Goal: Transaction & Acquisition: Purchase product/service

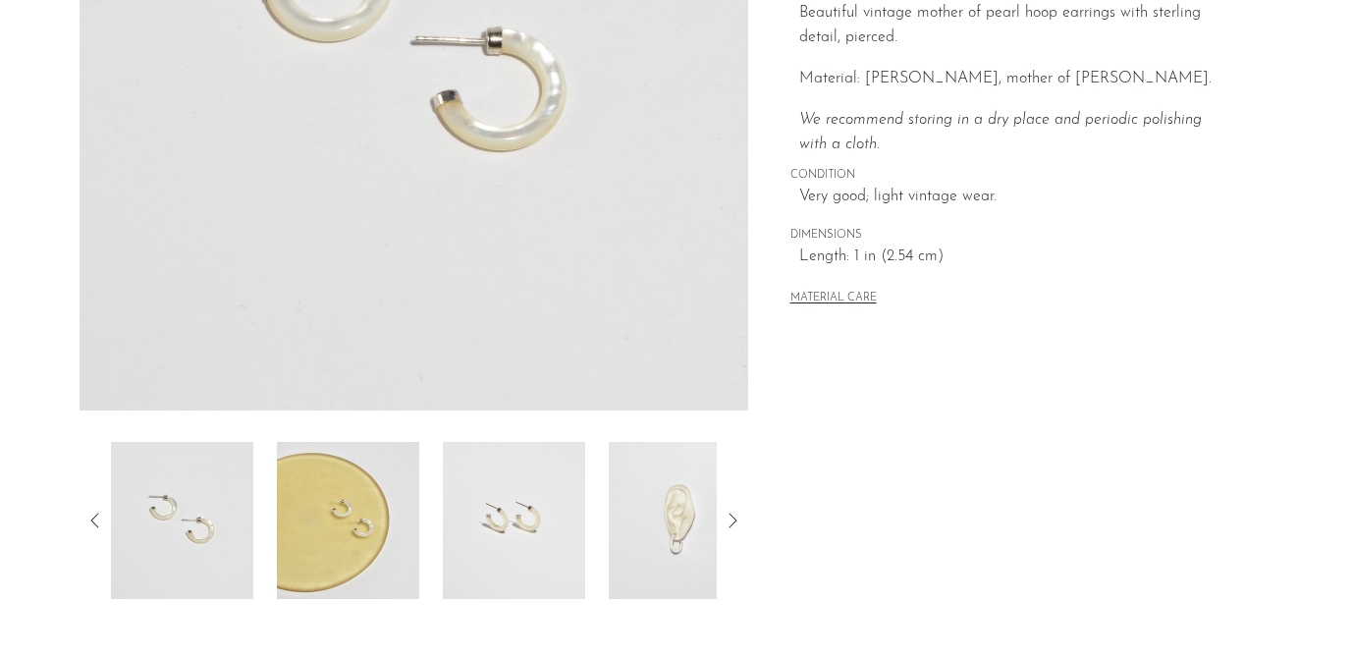
scroll to position [426, 0]
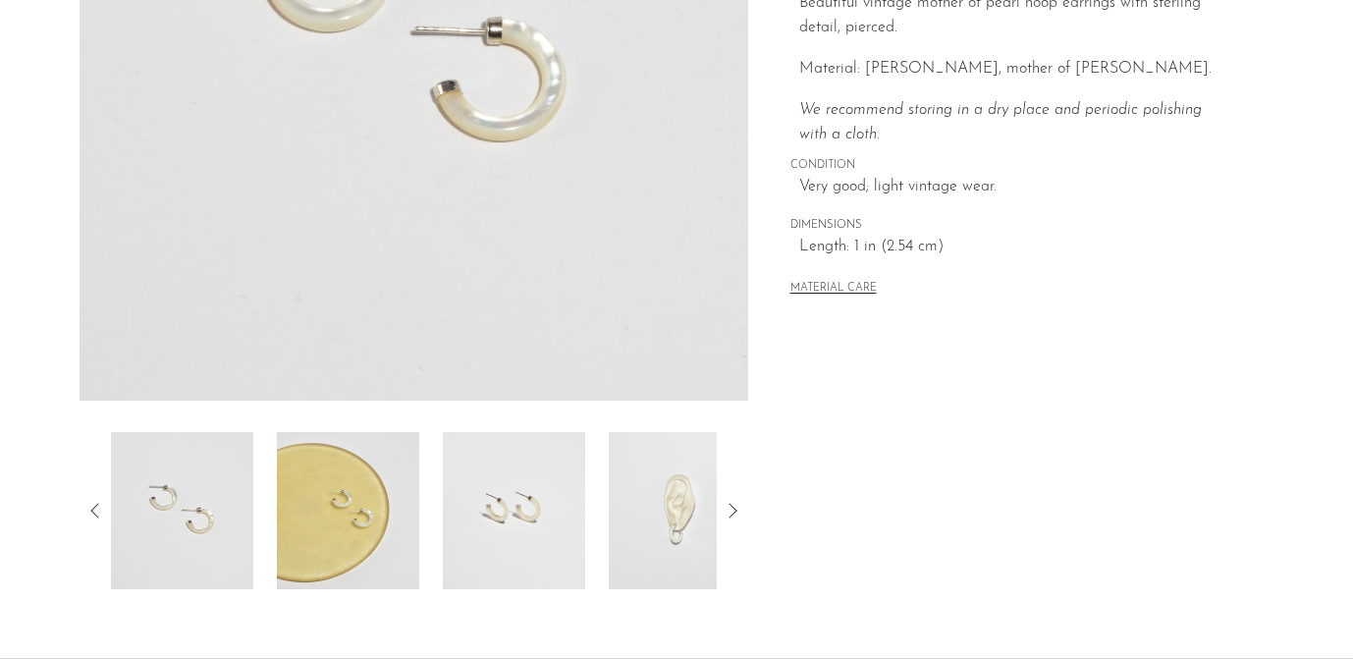
click at [693, 524] on img at bounding box center [680, 510] width 142 height 157
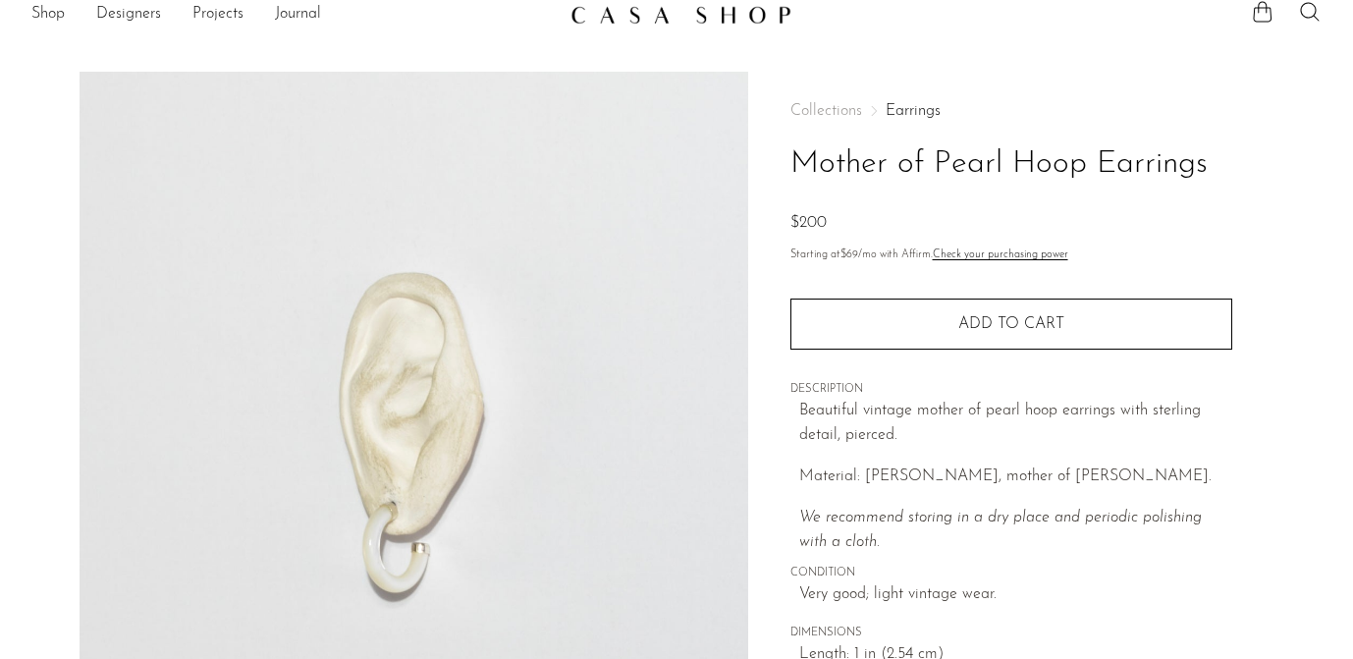
scroll to position [0, 0]
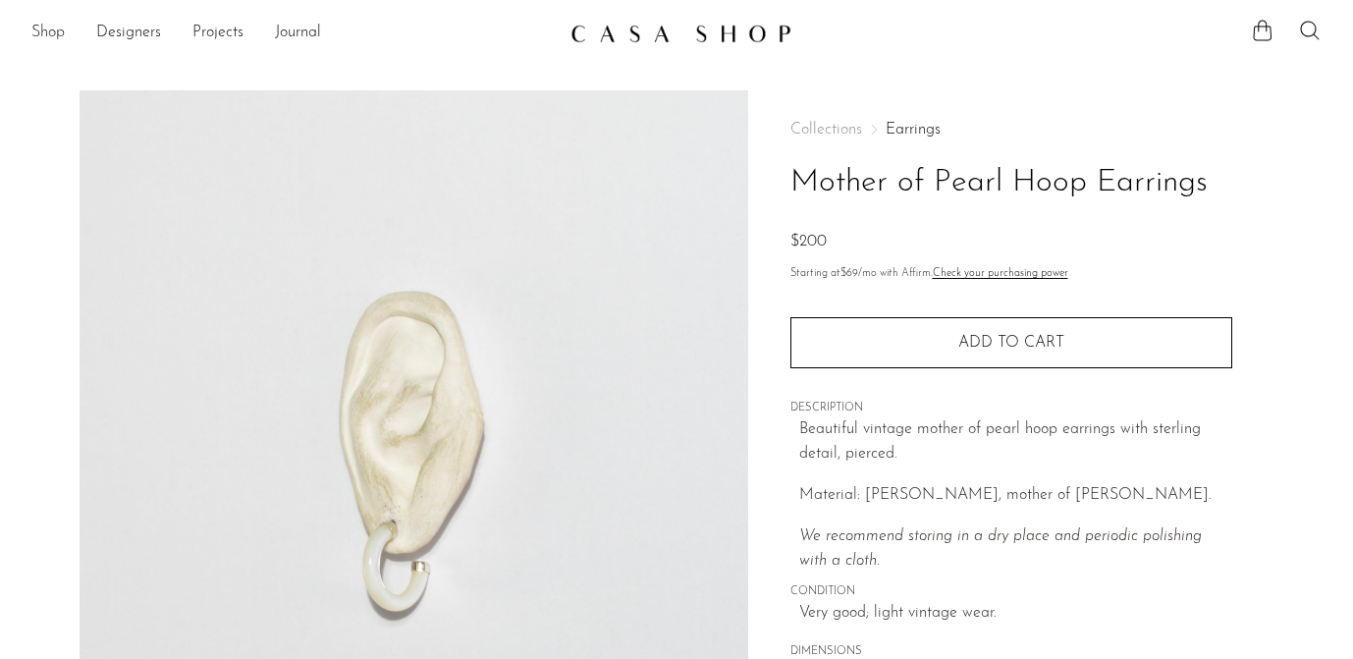
click at [54, 40] on link "Shop" at bounding box center [47, 34] width 33 height 26
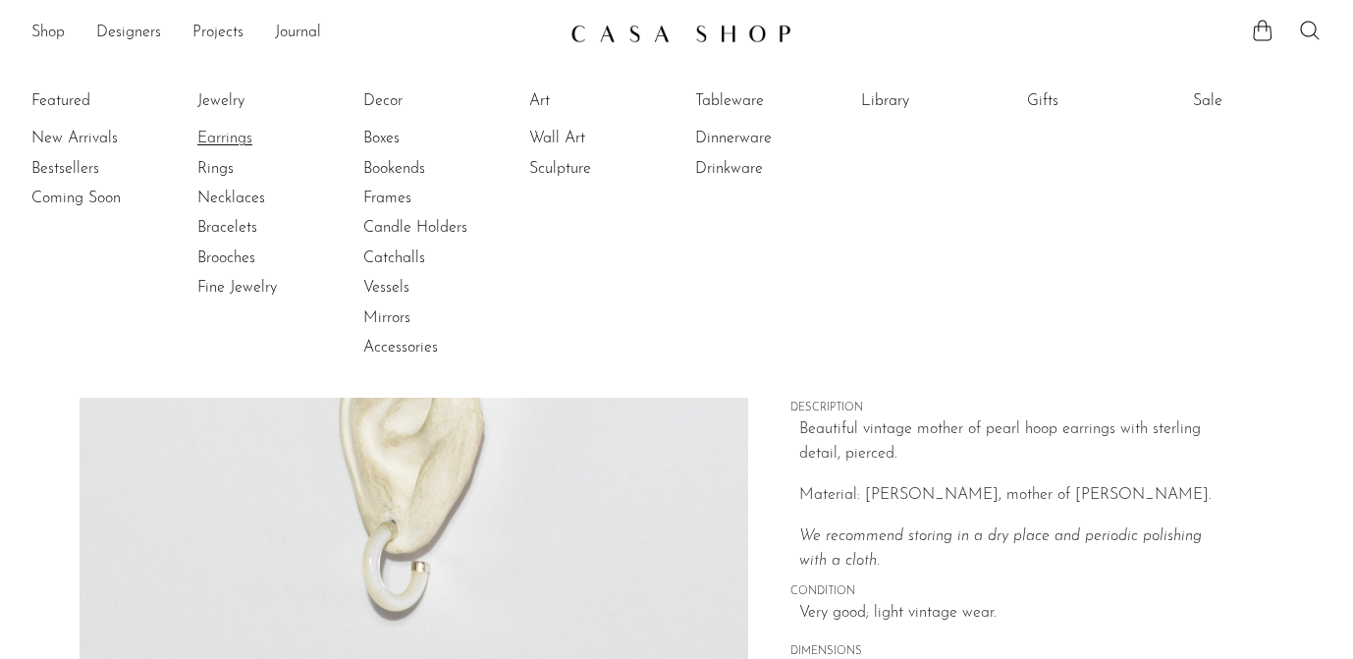
click at [205, 138] on link "Earrings" at bounding box center [270, 139] width 147 height 22
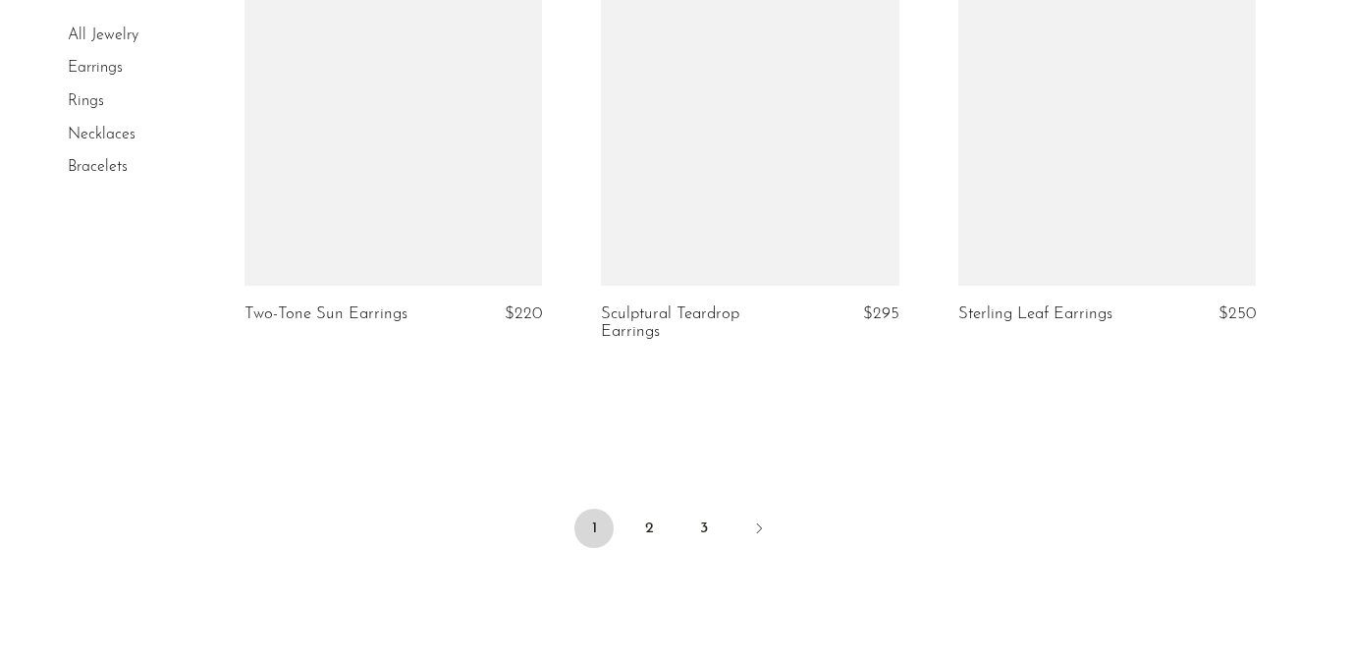
scroll to position [5951, 0]
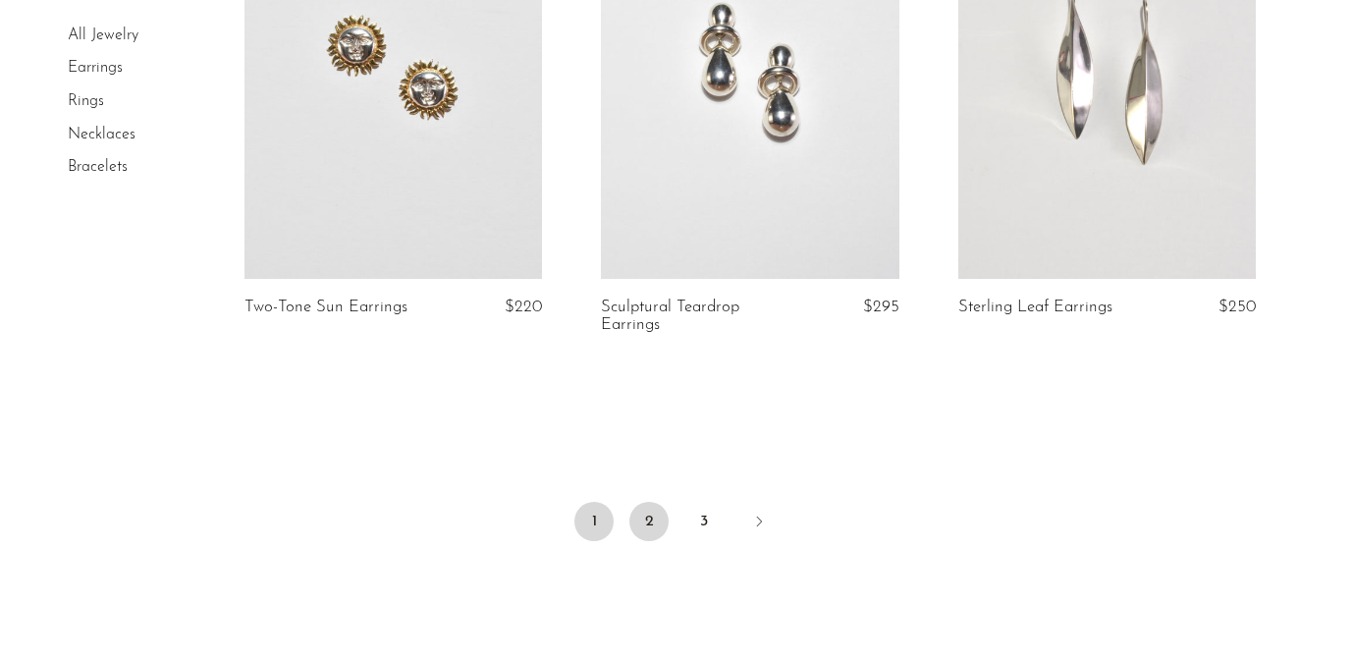
click at [646, 527] on link "2" at bounding box center [648, 521] width 39 height 39
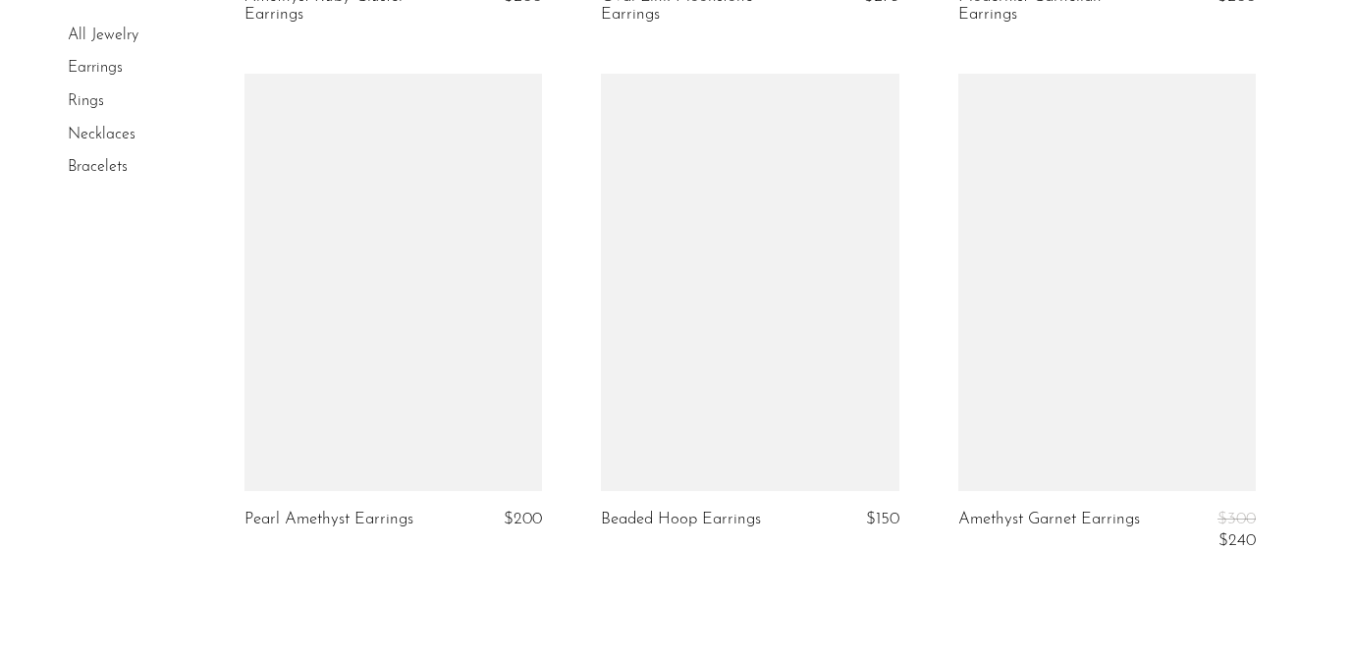
scroll to position [5781, 0]
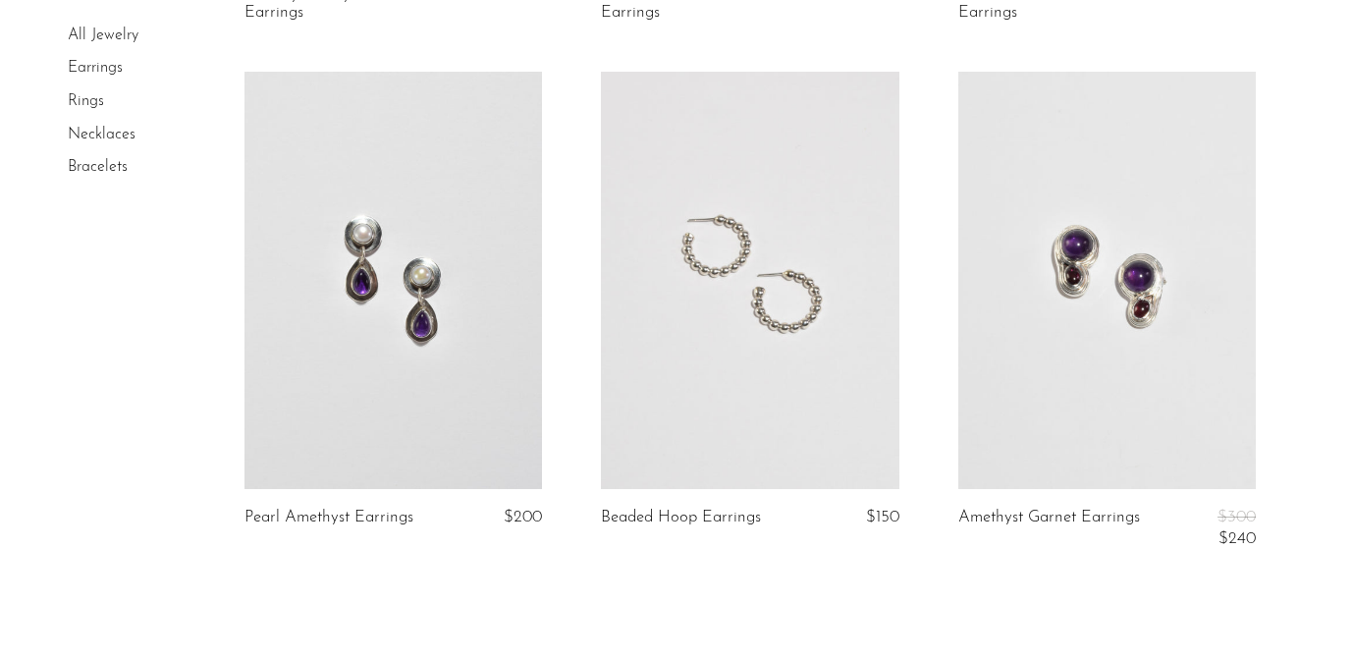
click at [718, 348] on link at bounding box center [749, 280] width 297 height 417
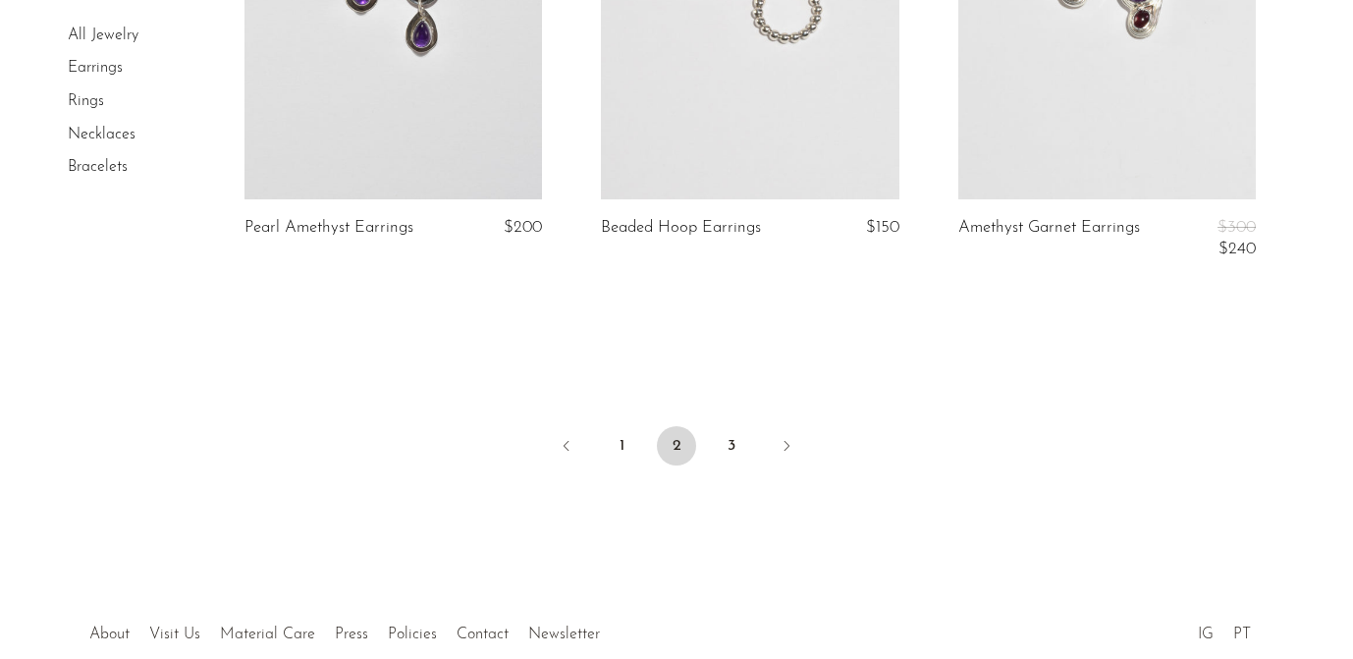
scroll to position [6083, 0]
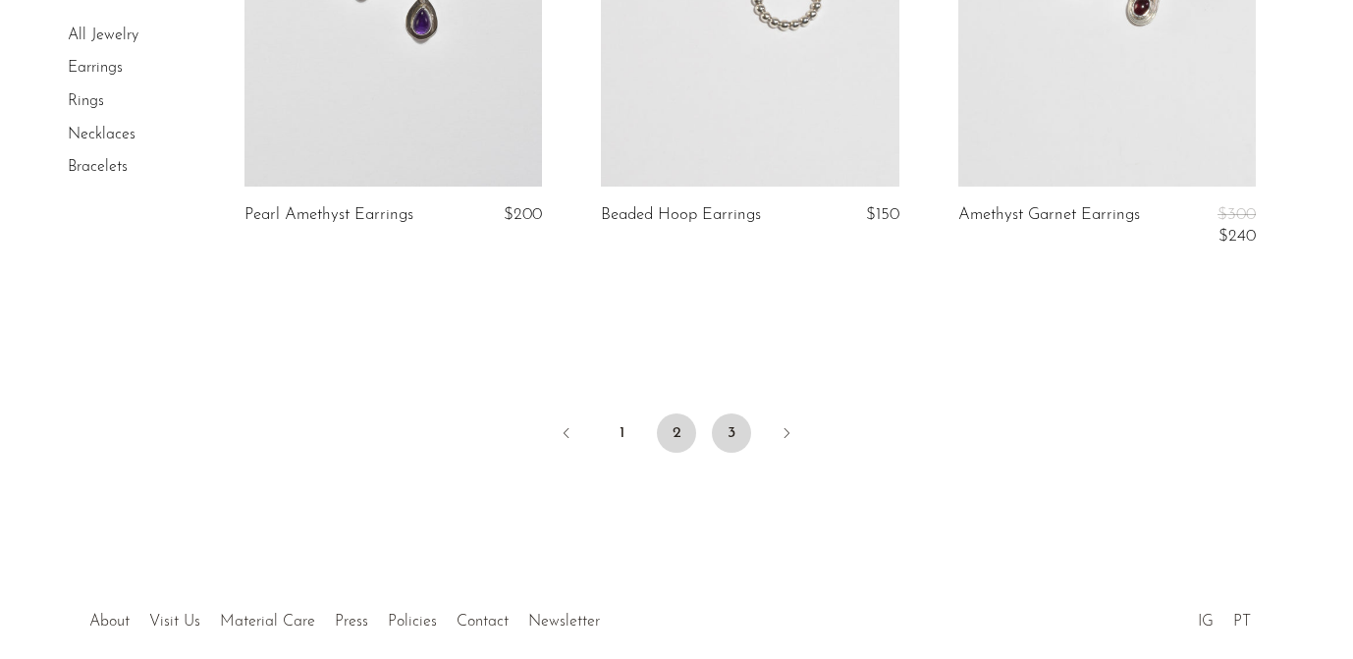
click at [735, 433] on link "3" at bounding box center [731, 432] width 39 height 39
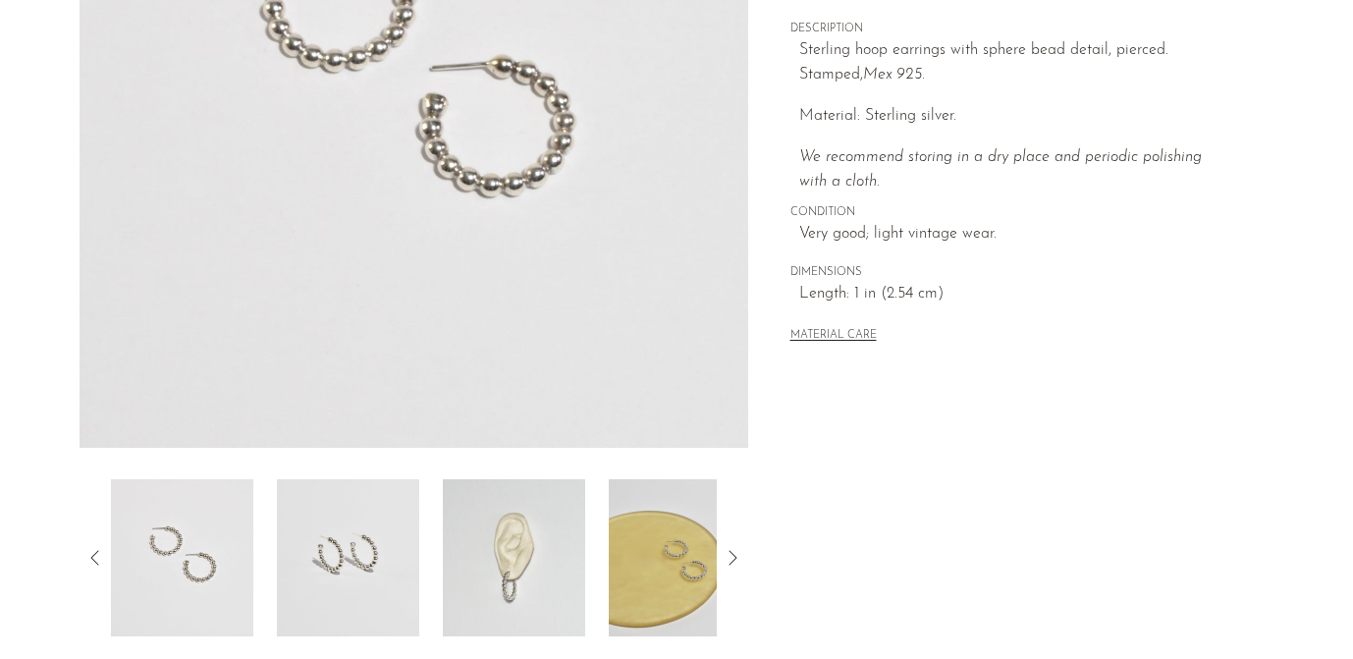
scroll to position [405, 0]
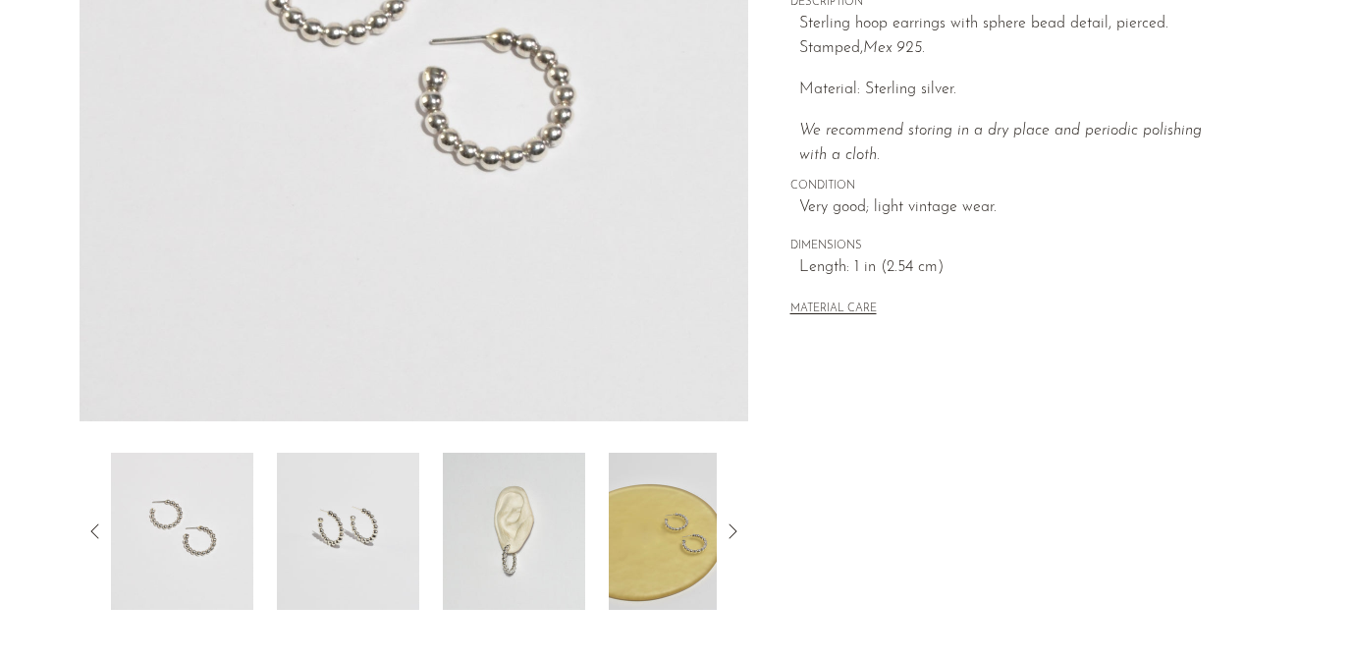
click at [520, 533] on img at bounding box center [514, 531] width 142 height 157
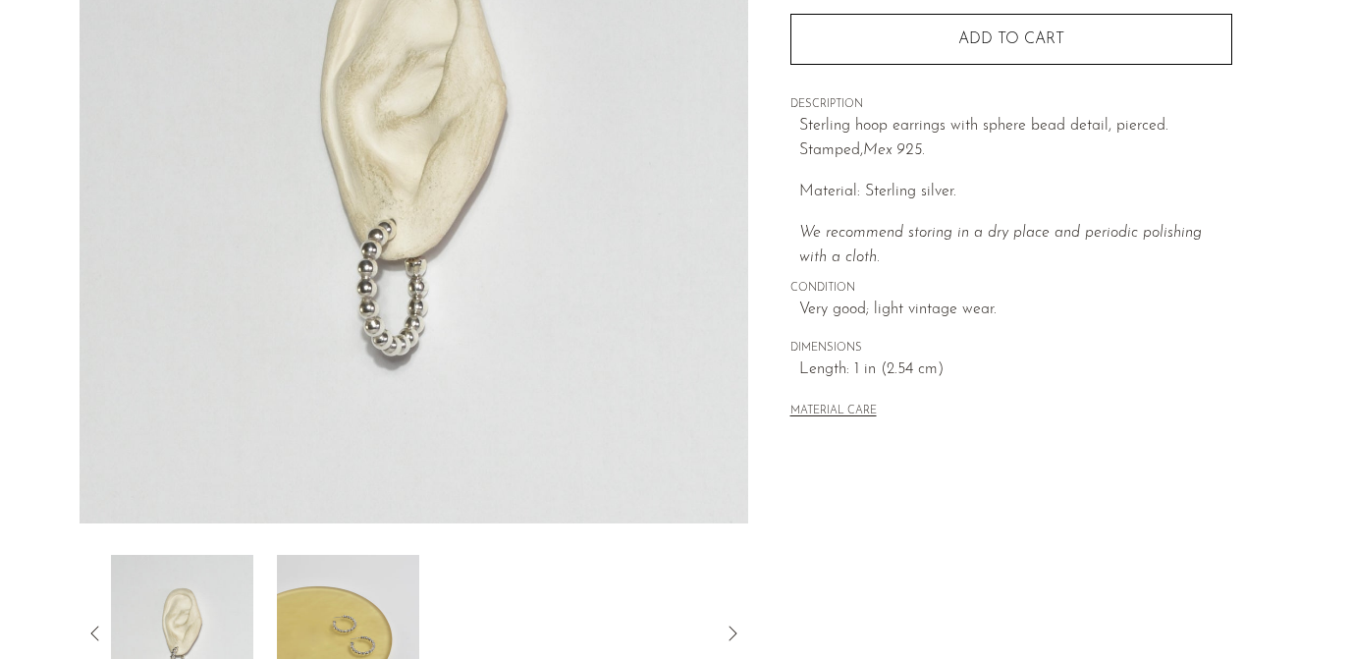
scroll to position [301, 0]
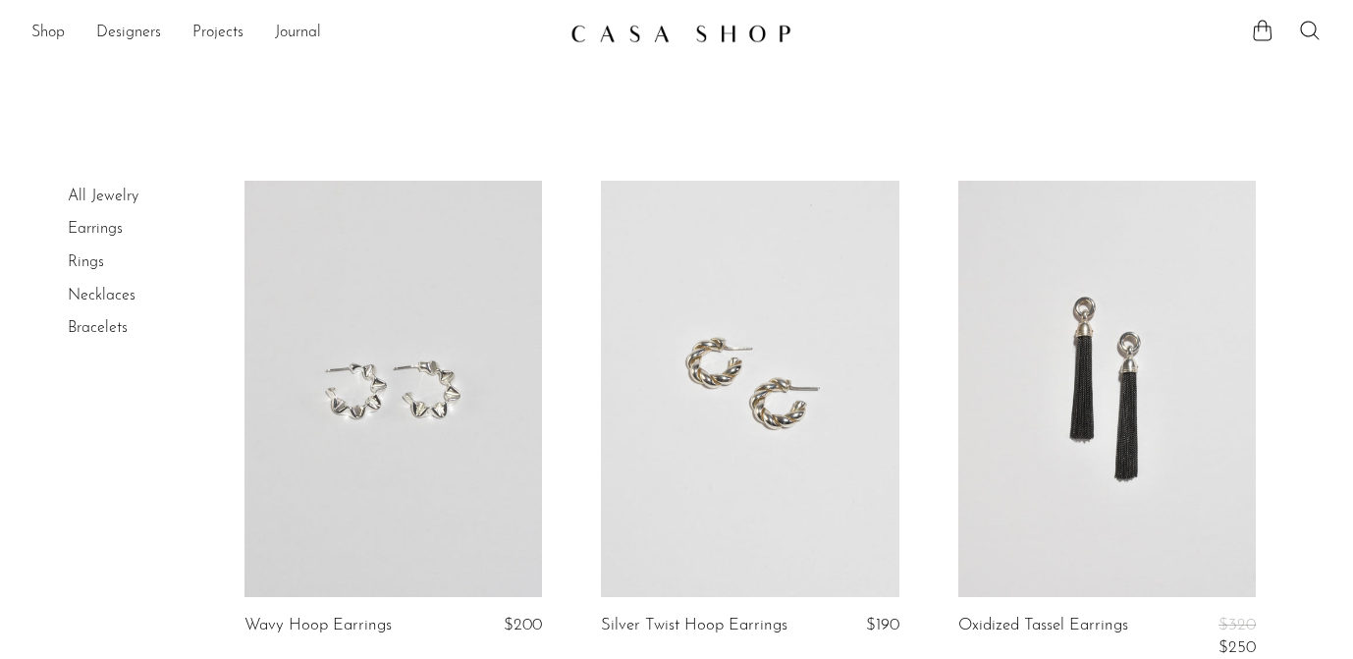
click at [98, 260] on link "Rings" at bounding box center [86, 262] width 36 height 16
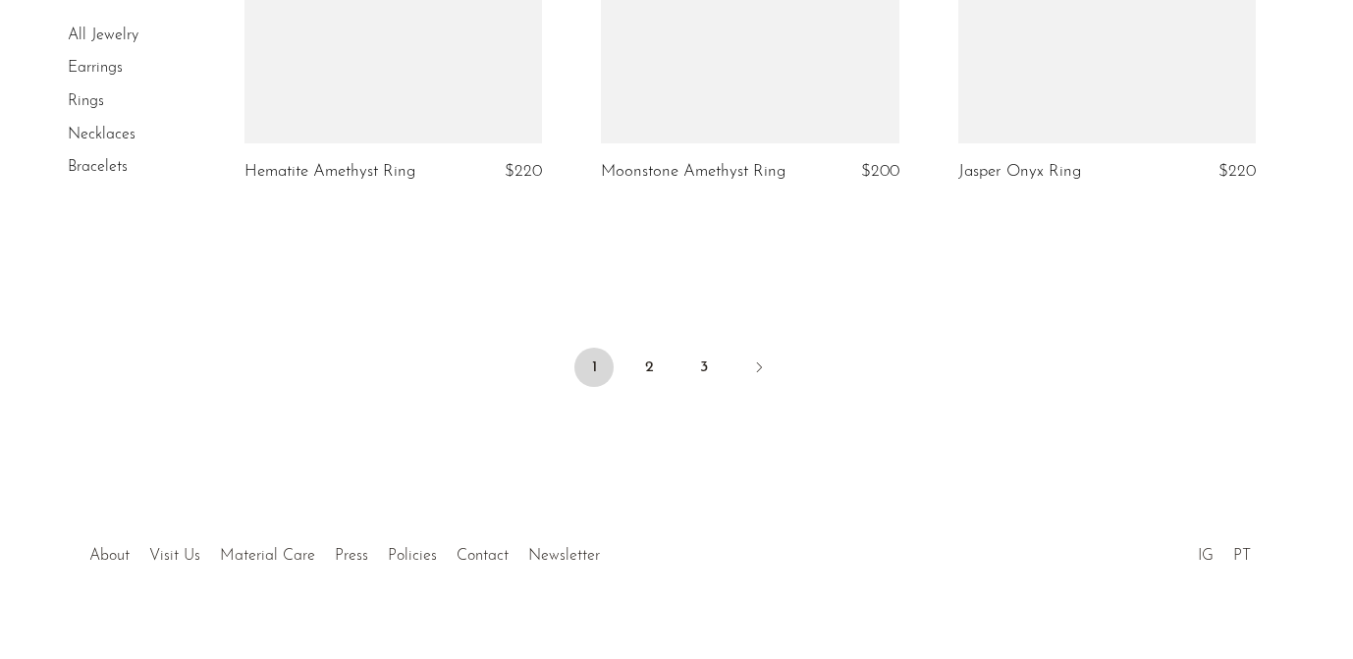
scroll to position [6115, 0]
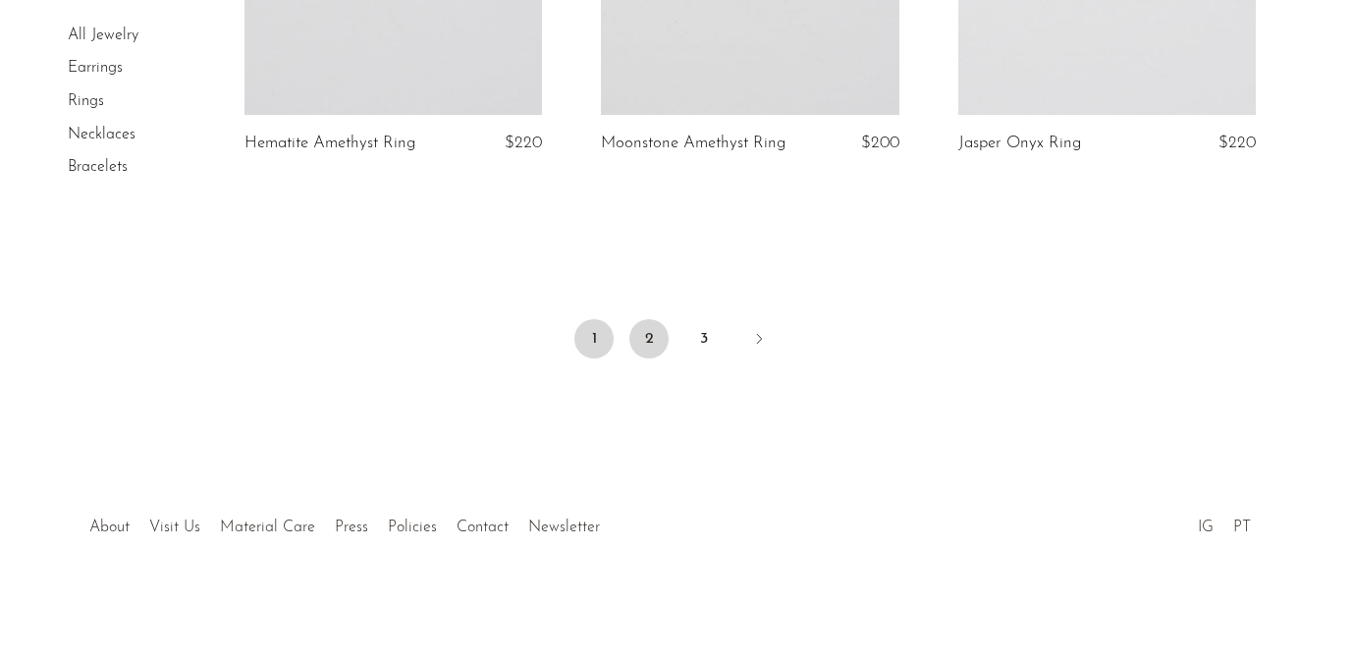
click at [653, 339] on link "2" at bounding box center [648, 338] width 39 height 39
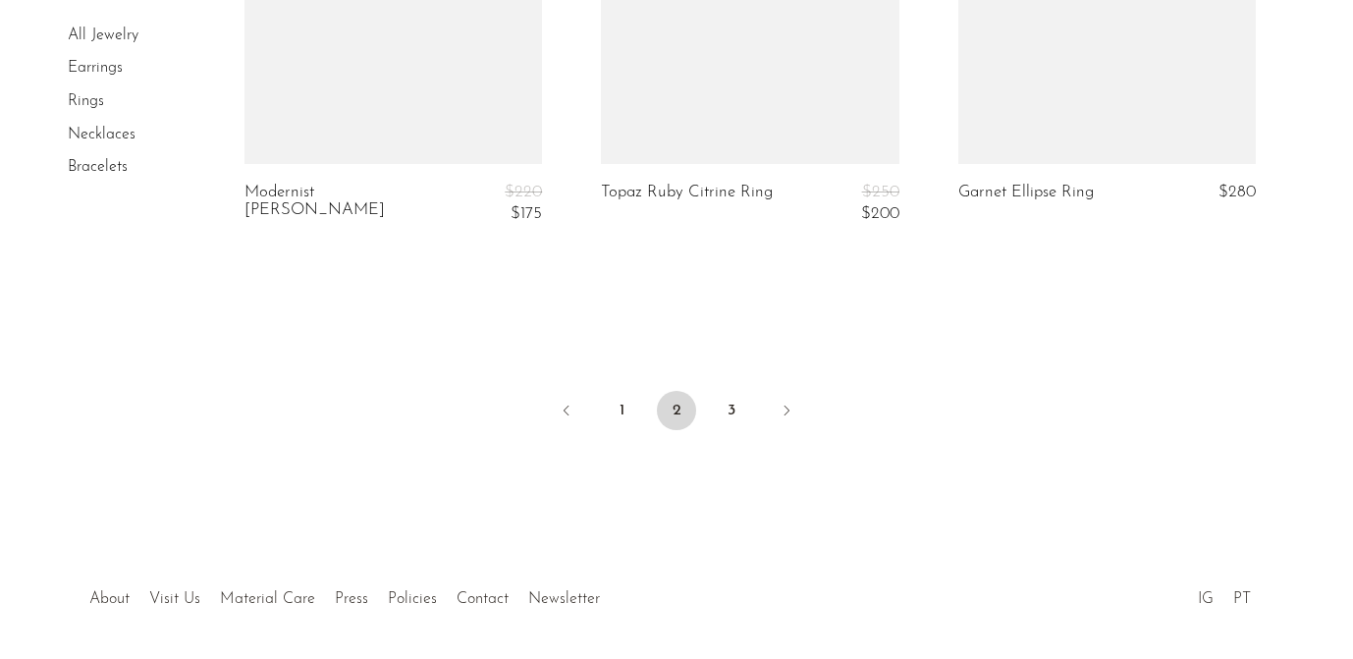
scroll to position [6131, 0]
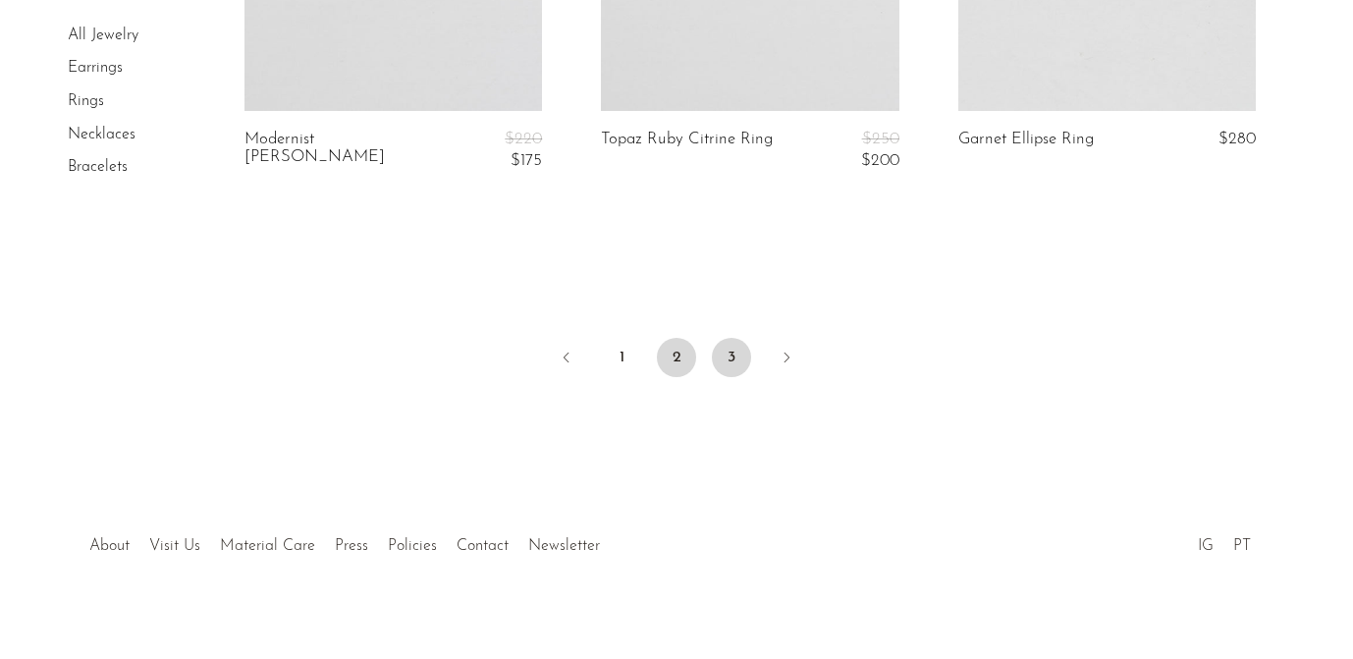
click at [725, 339] on link "3" at bounding box center [731, 357] width 39 height 39
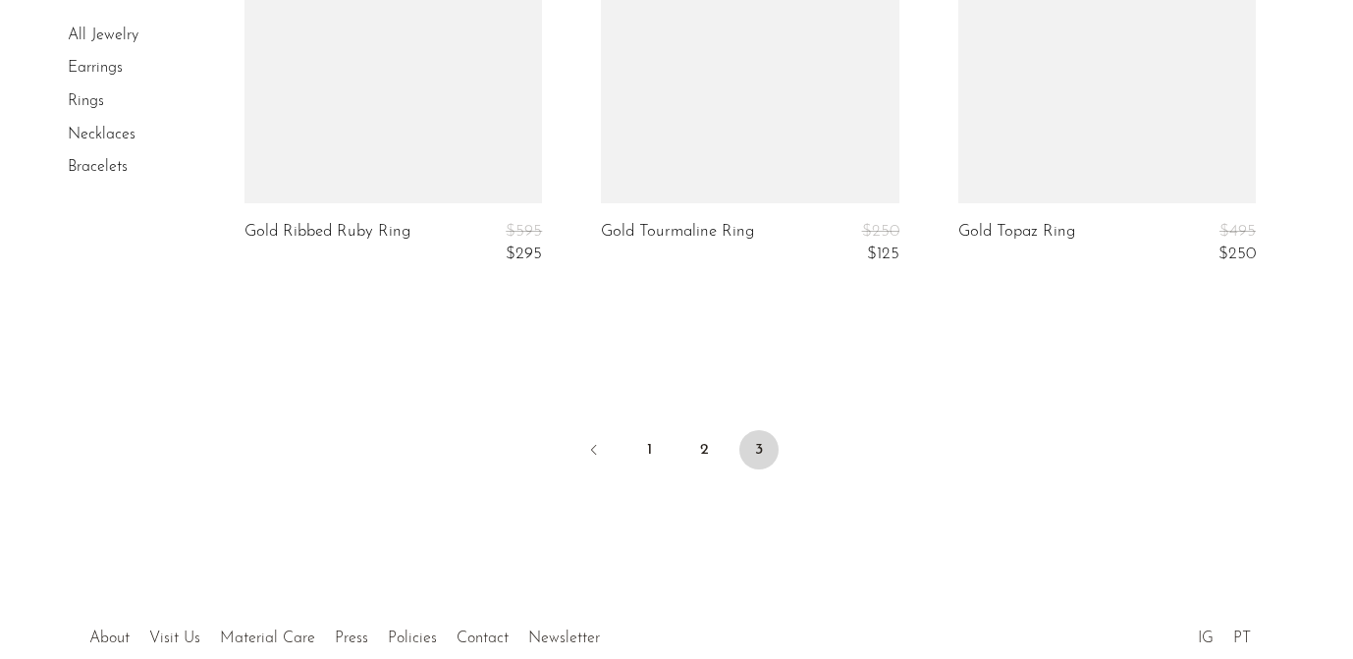
scroll to position [5130, 0]
